Goal: Task Accomplishment & Management: Manage account settings

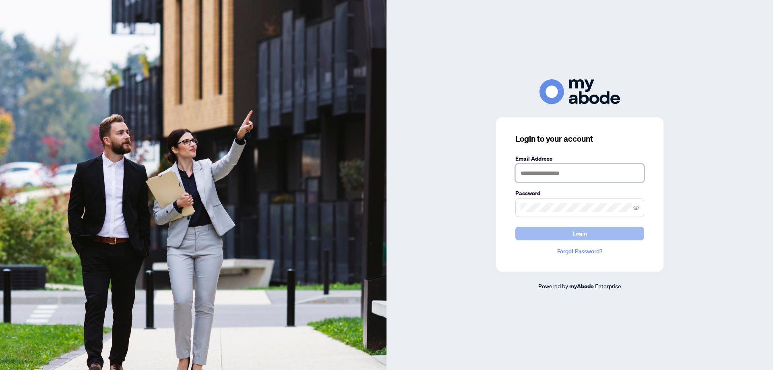
type input "**********"
click at [575, 235] on span "Login" at bounding box center [579, 233] width 14 height 13
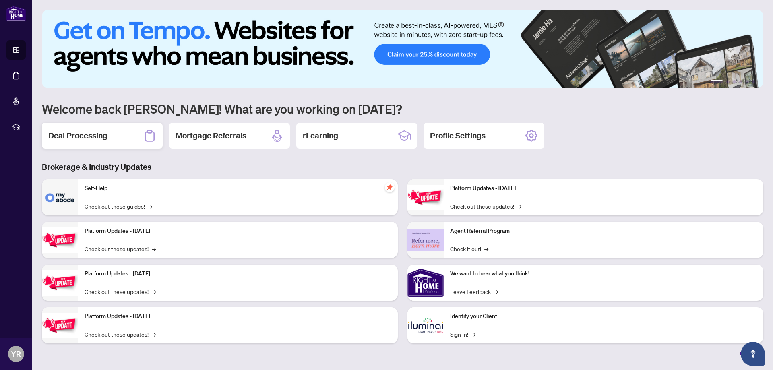
click at [82, 137] on h2 "Deal Processing" at bounding box center [77, 135] width 59 height 11
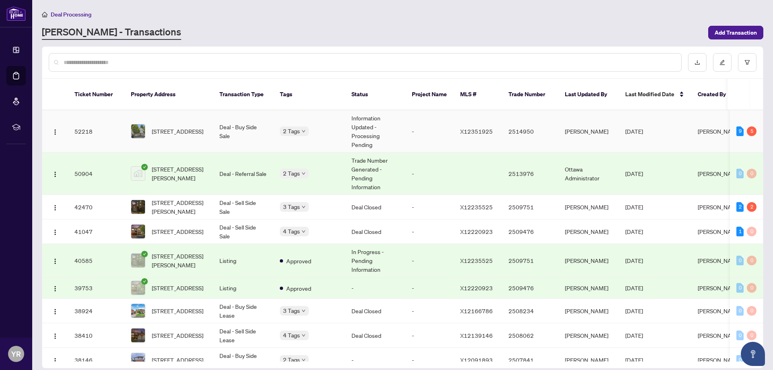
click at [165, 127] on span "[STREET_ADDRESS]" at bounding box center [178, 131] width 52 height 9
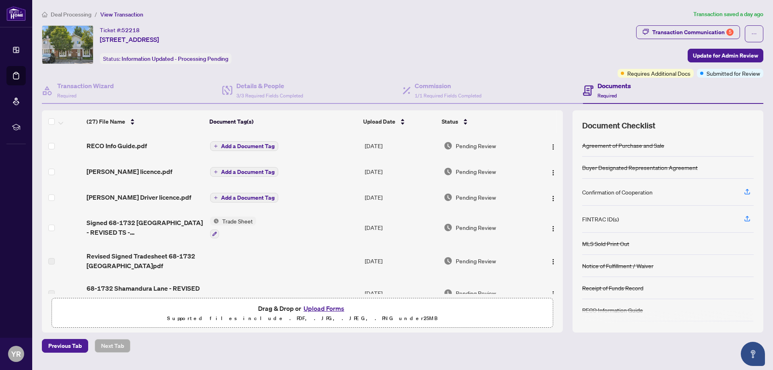
drag, startPoint x: 563, startPoint y: 148, endPoint x: 562, endPoint y: 172, distance: 23.8
click at [562, 172] on div "(27) File Name Document Tag(s) Upload Date Status (27) File Name Document Tag(s…" at bounding box center [402, 221] width 721 height 222
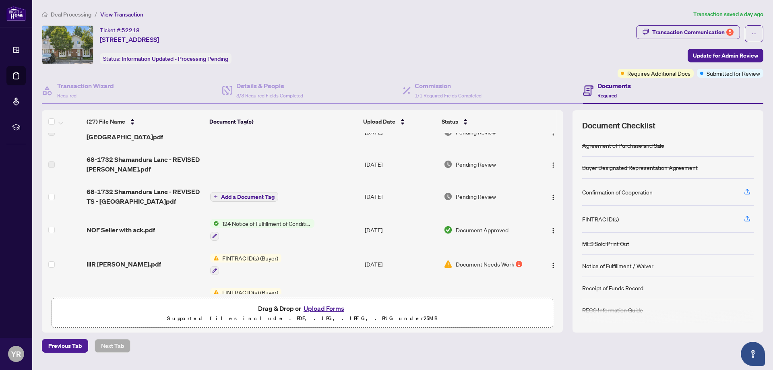
scroll to position [139, 0]
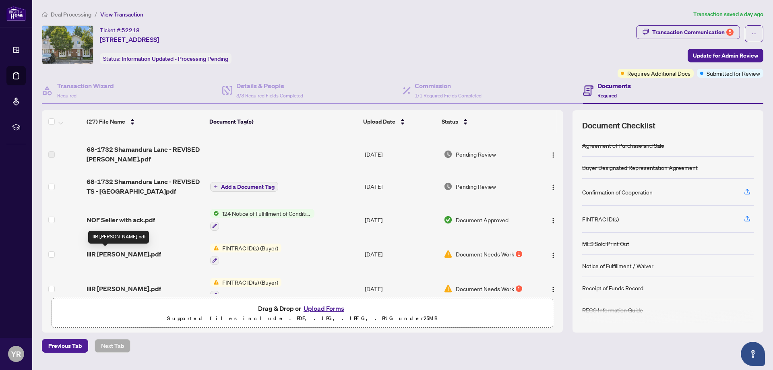
click at [112, 255] on span "IIIR [PERSON_NAME].pdf" at bounding box center [124, 254] width 74 height 10
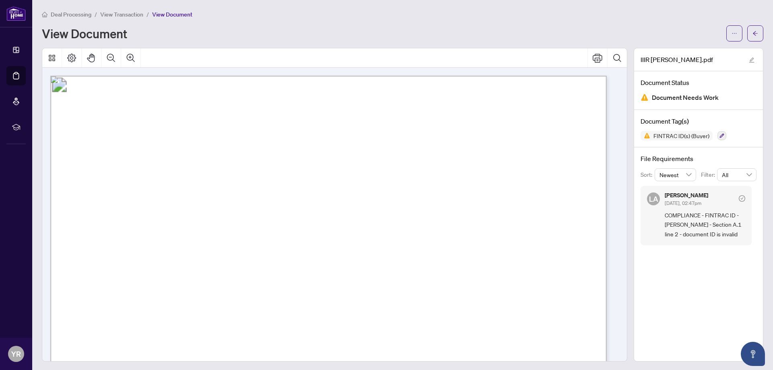
scroll to position [257, 0]
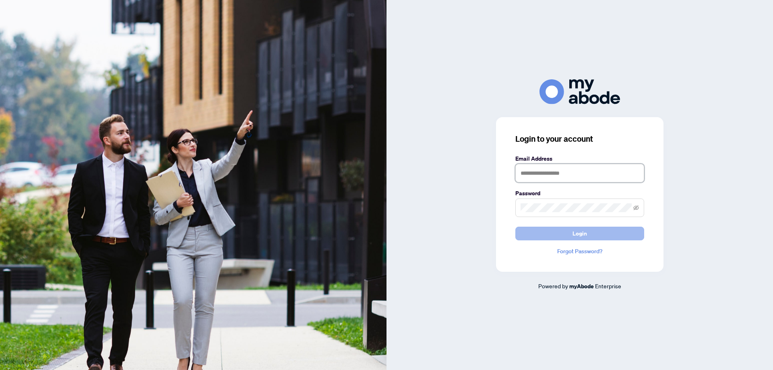
type input "**********"
click at [565, 231] on button "Login" at bounding box center [579, 234] width 129 height 14
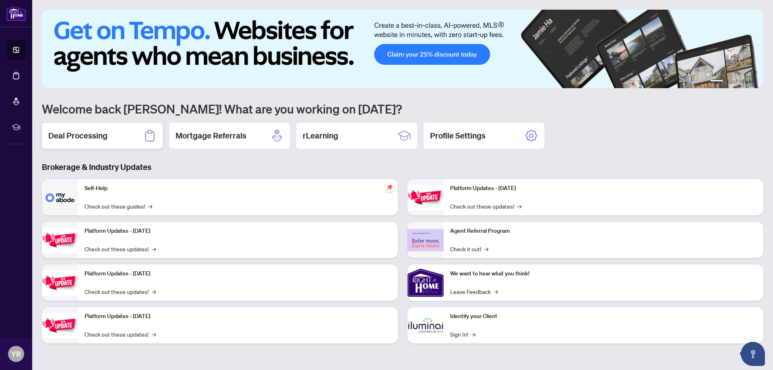
click at [84, 138] on h2 "Deal Processing" at bounding box center [77, 135] width 59 height 11
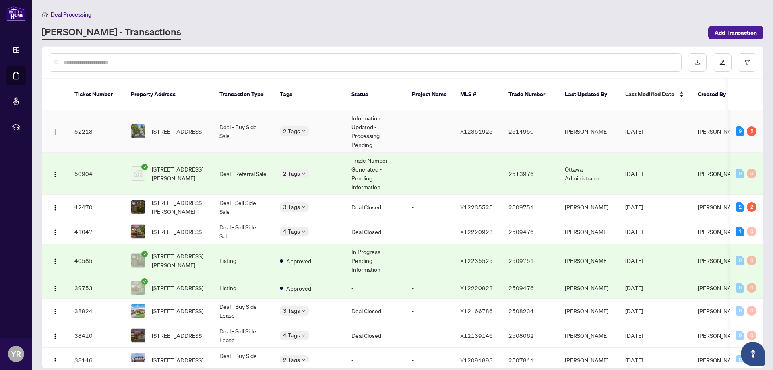
click at [161, 127] on span "[STREET_ADDRESS]" at bounding box center [178, 131] width 52 height 9
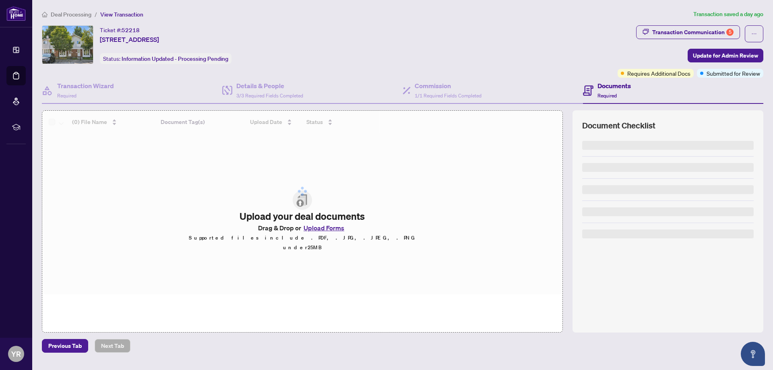
click at [329, 233] on div at bounding box center [302, 191] width 520 height 161
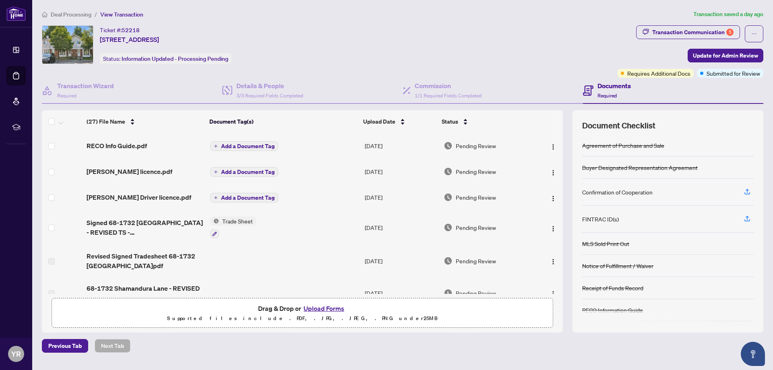
click at [325, 310] on button "Upload Forms" at bounding box center [323, 308] width 45 height 10
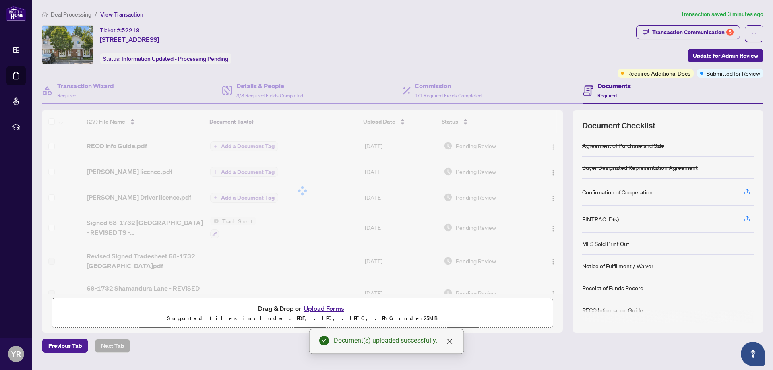
click at [320, 308] on button "Upload Forms" at bounding box center [323, 308] width 45 height 10
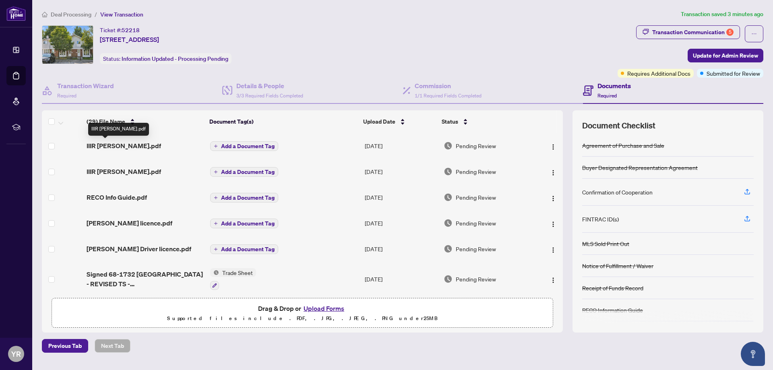
click at [114, 147] on span "IIIR [PERSON_NAME].pdf" at bounding box center [124, 146] width 74 height 10
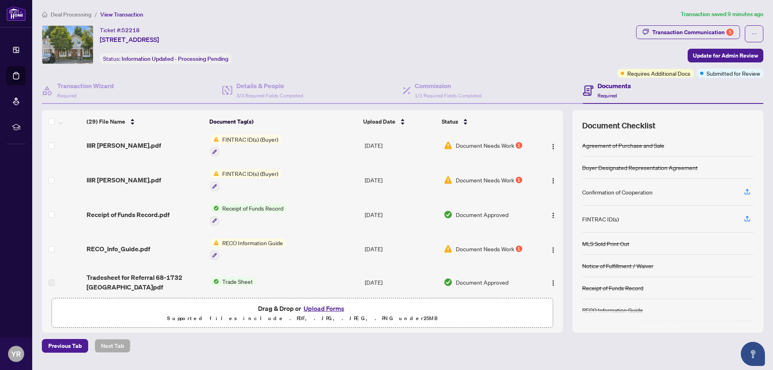
scroll to position [287, 0]
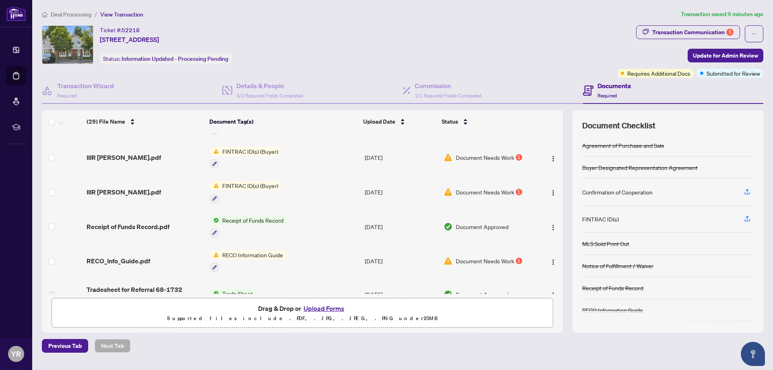
click at [239, 184] on span "FINTRAC ID(s) (Buyer)" at bounding box center [250, 185] width 62 height 9
click at [117, 190] on span "IIIR [PERSON_NAME].pdf" at bounding box center [124, 192] width 74 height 10
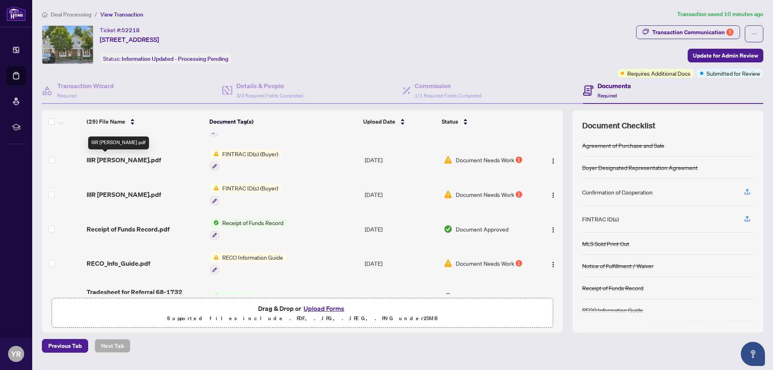
click at [114, 159] on span "IIIR [PERSON_NAME].pdf" at bounding box center [124, 160] width 74 height 10
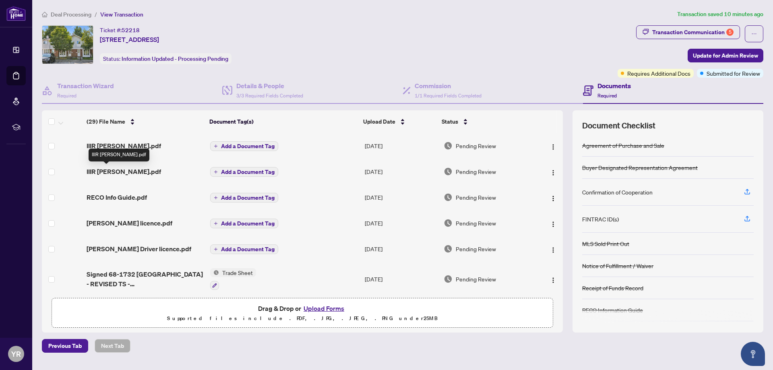
click at [105, 170] on span "IIIR [PERSON_NAME].pdf" at bounding box center [124, 172] width 74 height 10
click at [553, 171] on img "button" at bounding box center [553, 172] width 6 height 6
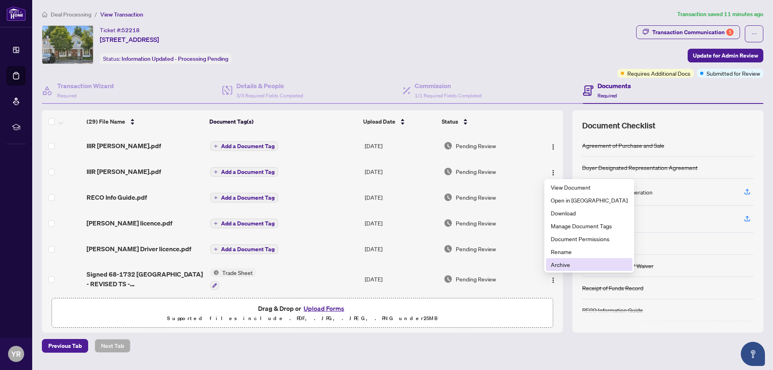
click at [566, 266] on span "Archive" at bounding box center [589, 264] width 77 height 9
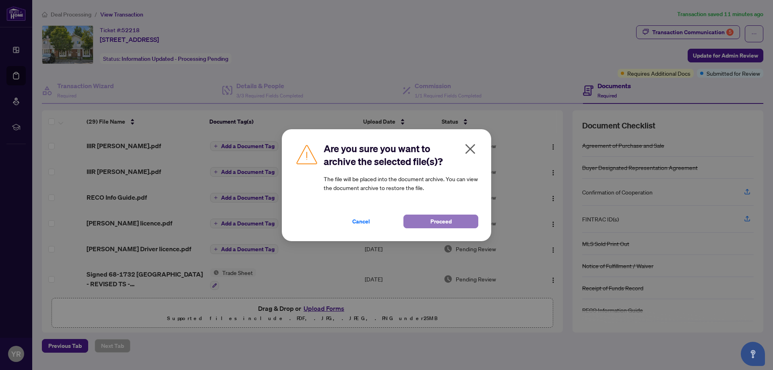
click at [440, 219] on span "Proceed" at bounding box center [440, 221] width 21 height 13
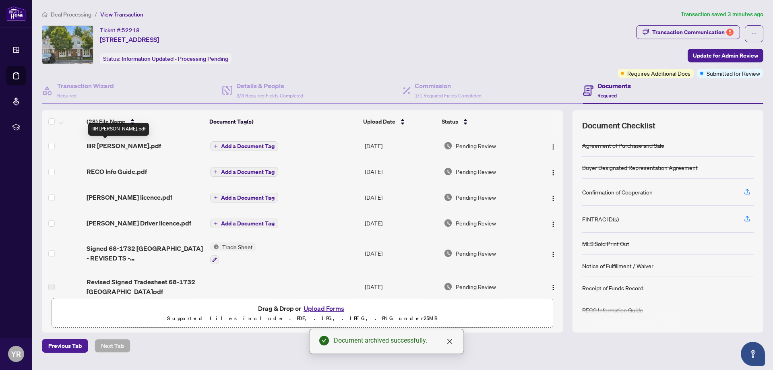
click at [103, 146] on span "IIIR [PERSON_NAME].pdf" at bounding box center [124, 146] width 74 height 10
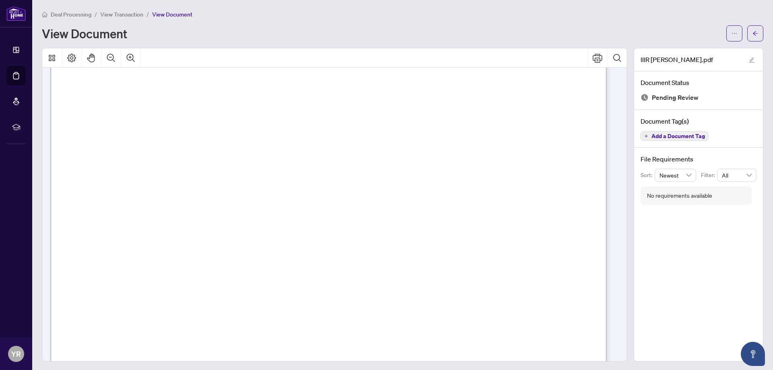
scroll to position [129, 0]
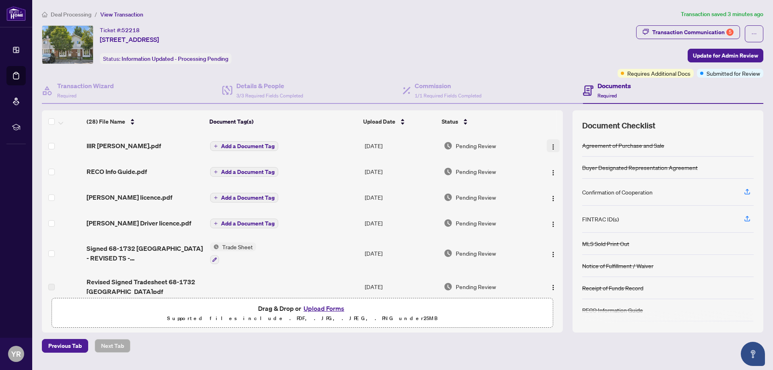
click at [552, 146] on img "button" at bounding box center [553, 147] width 6 height 6
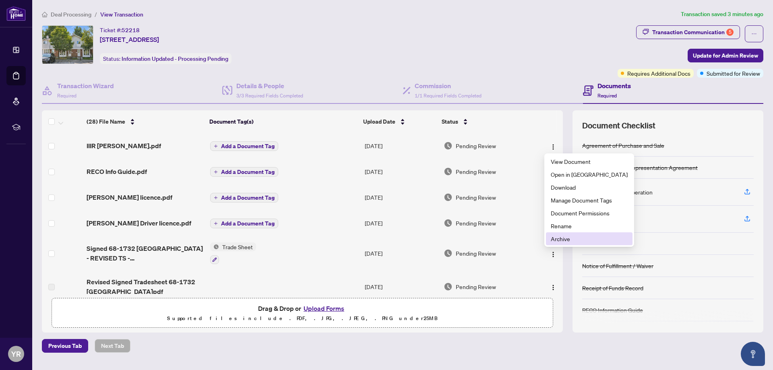
click at [564, 238] on span "Archive" at bounding box center [589, 238] width 77 height 9
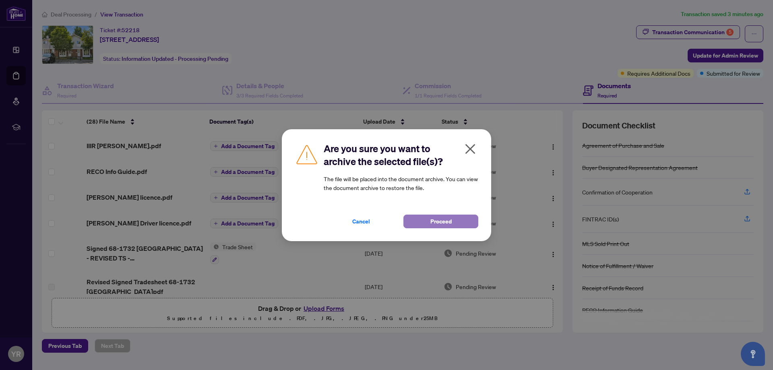
click at [440, 221] on span "Proceed" at bounding box center [440, 221] width 21 height 13
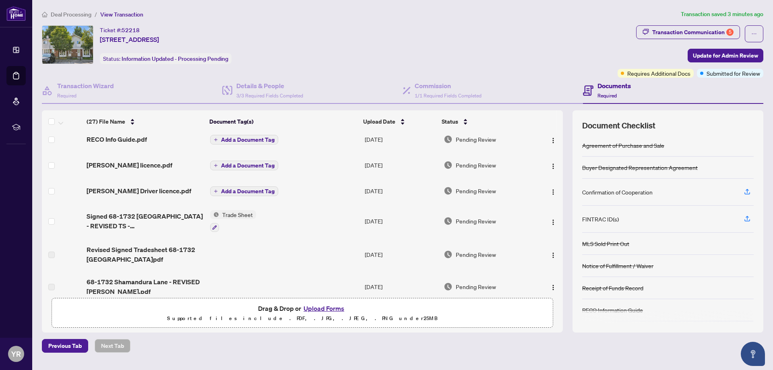
scroll to position [13, 0]
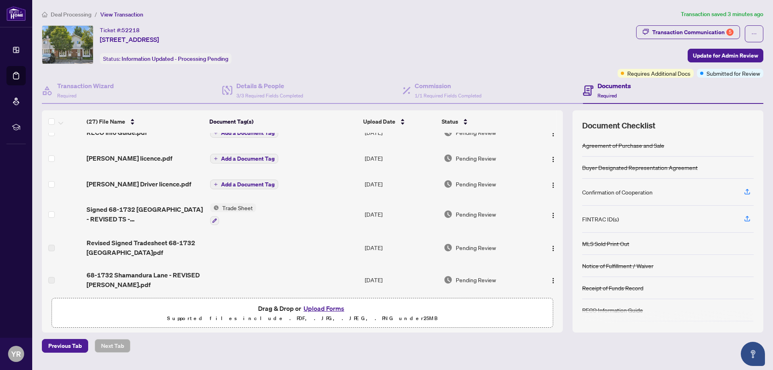
click at [331, 309] on button "Upload Forms" at bounding box center [323, 308] width 45 height 10
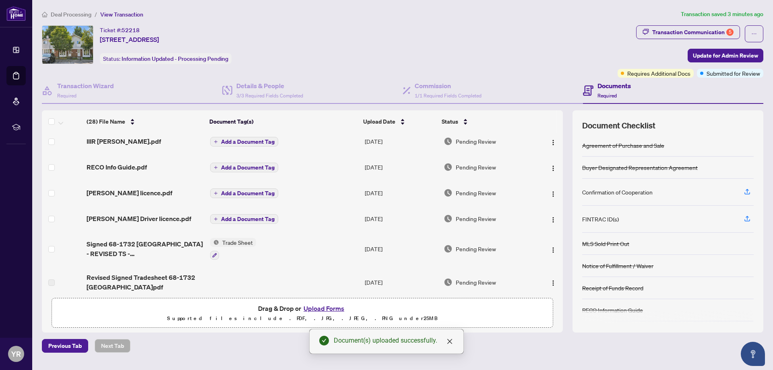
scroll to position [0, 0]
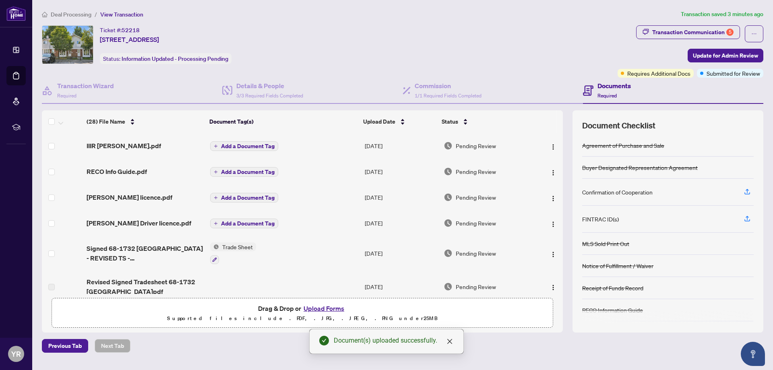
click at [253, 145] on span "Add a Document Tag" at bounding box center [248, 146] width 54 height 6
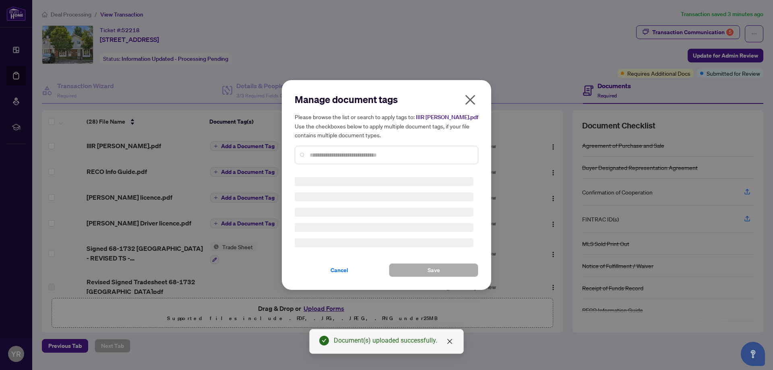
click at [327, 155] on input "text" at bounding box center [391, 155] width 162 height 9
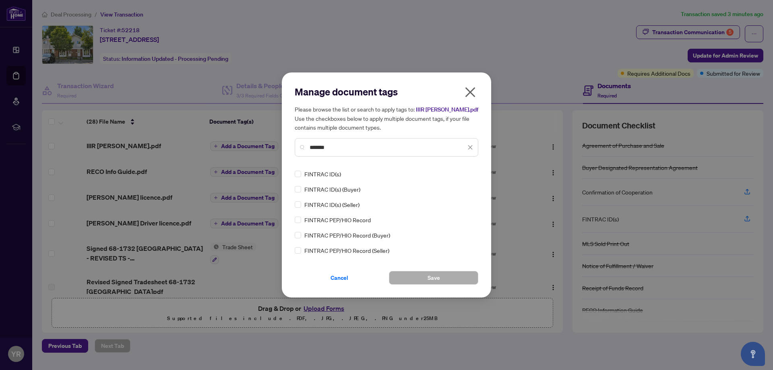
type input "*******"
click at [423, 279] on button "Save" at bounding box center [433, 278] width 89 height 14
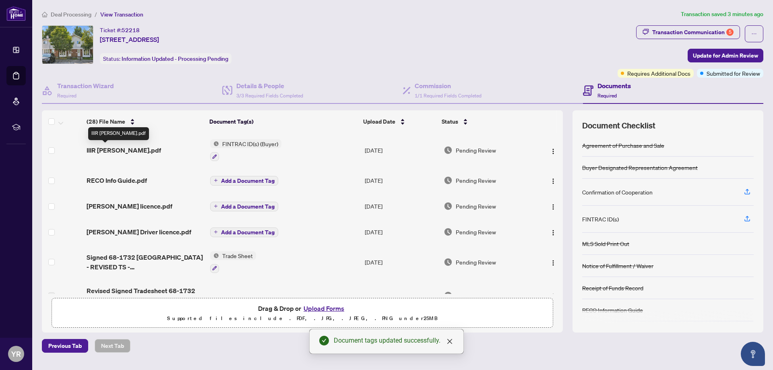
click at [113, 153] on span "IIIR [PERSON_NAME].pdf" at bounding box center [124, 150] width 74 height 10
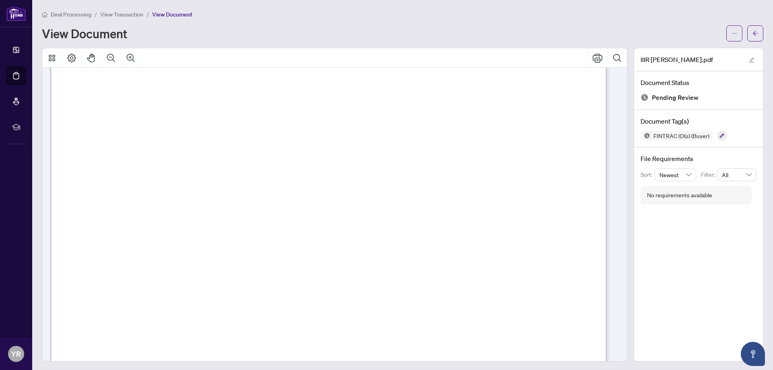
scroll to position [134, 0]
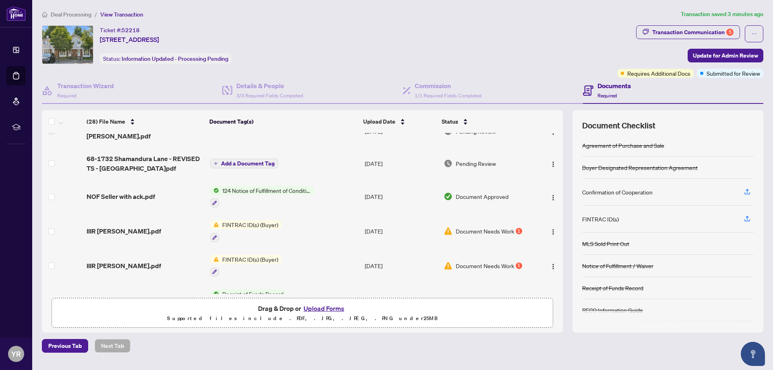
scroll to position [198, 0]
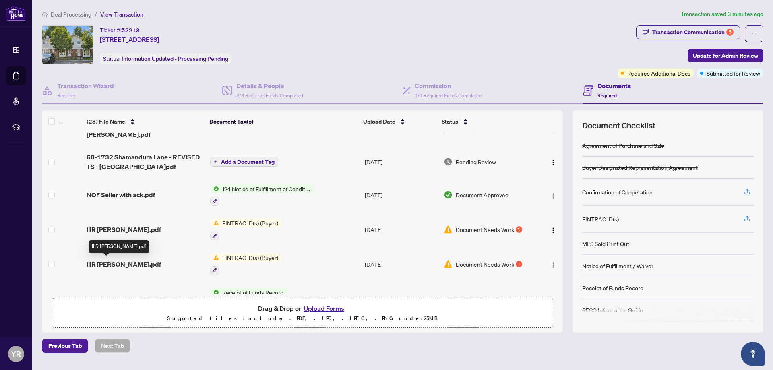
click at [121, 264] on span "IIIR [PERSON_NAME].pdf" at bounding box center [124, 264] width 74 height 10
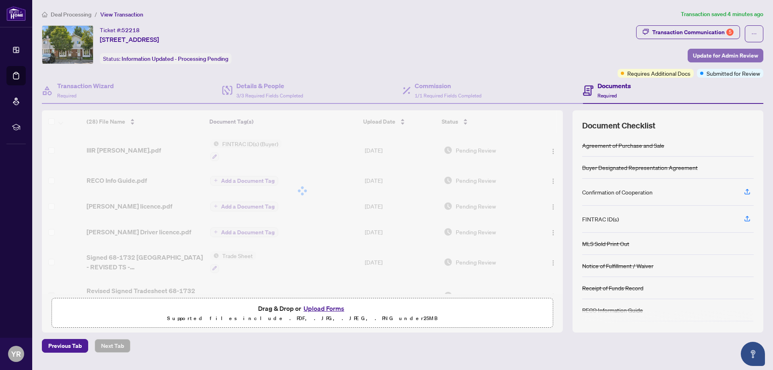
click at [713, 53] on span "Update for Admin Review" at bounding box center [725, 55] width 65 height 13
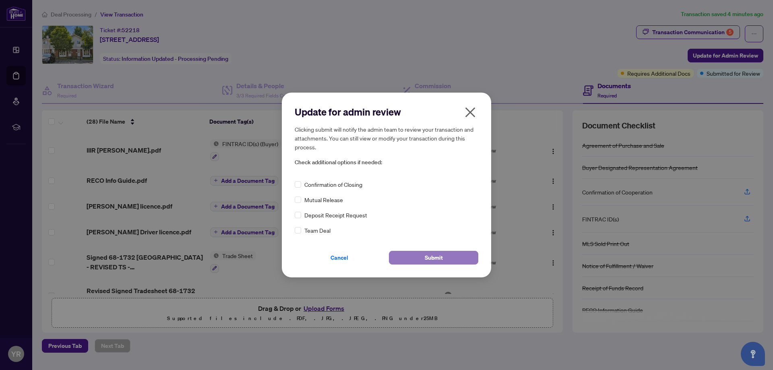
click at [434, 256] on span "Submit" at bounding box center [434, 257] width 18 height 13
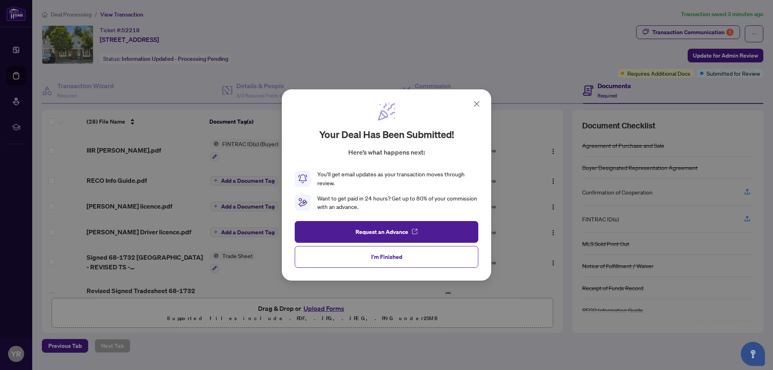
click at [475, 101] on icon at bounding box center [477, 104] width 10 height 10
